Goal: Information Seeking & Learning: Learn about a topic

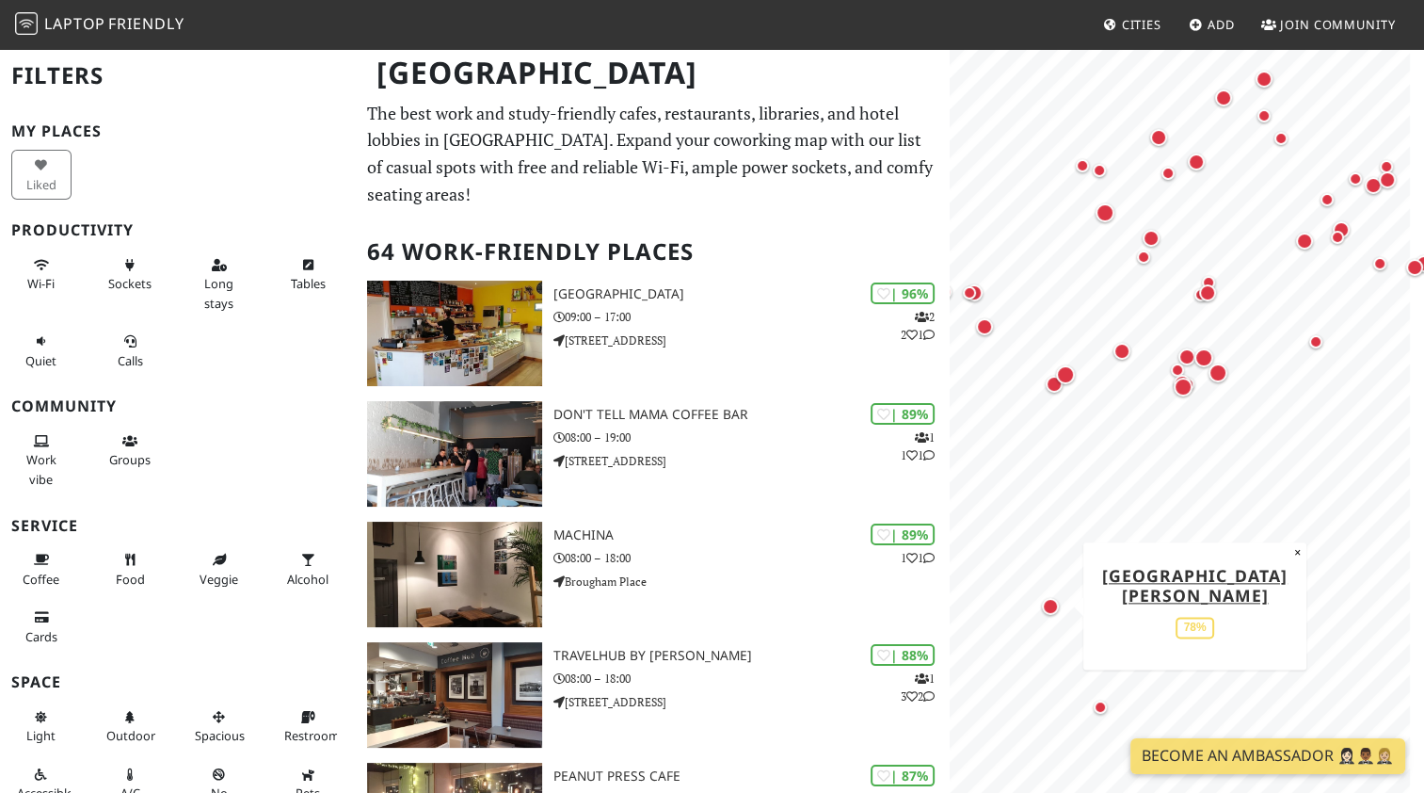
click at [1048, 603] on div "Map marker" at bounding box center [1050, 606] width 17 height 17
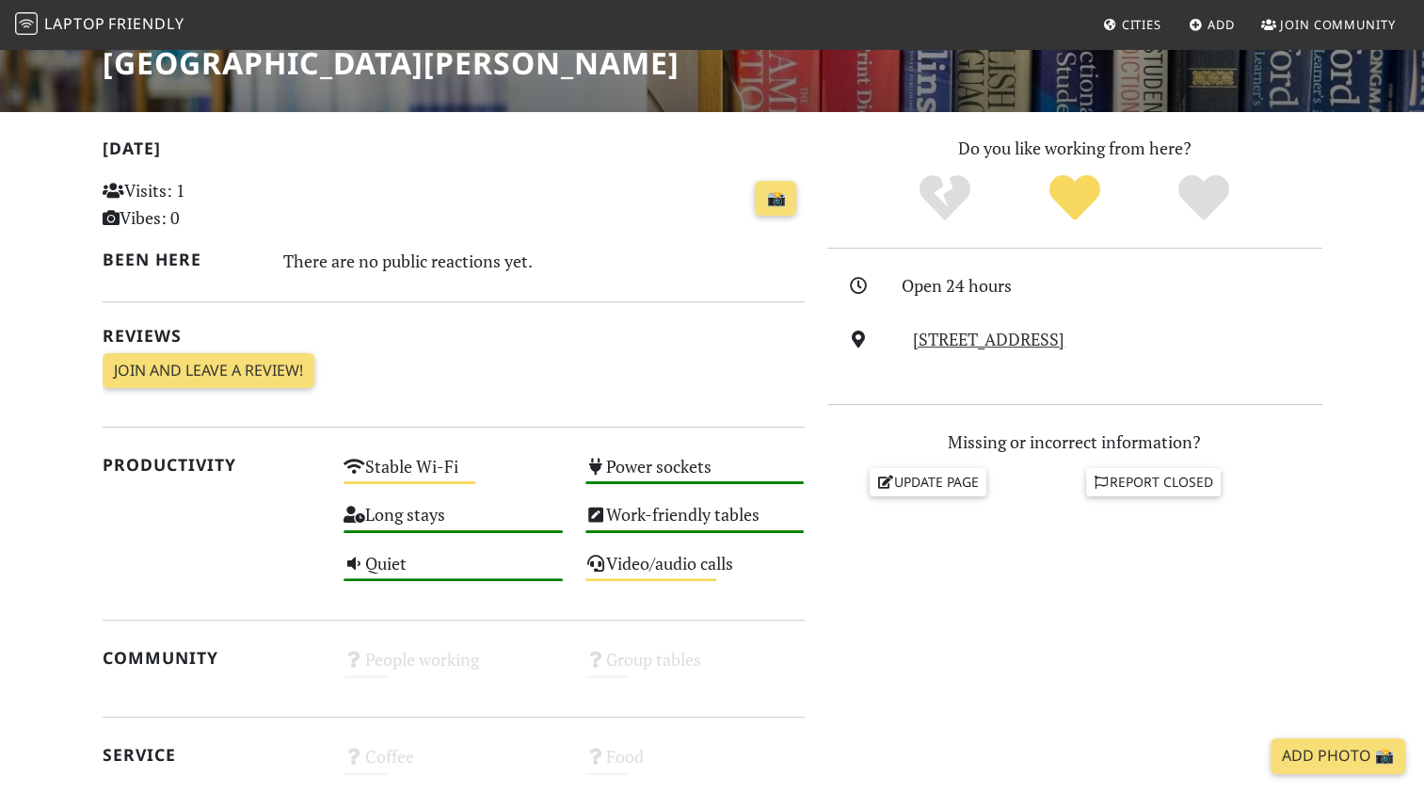
scroll to position [338, 0]
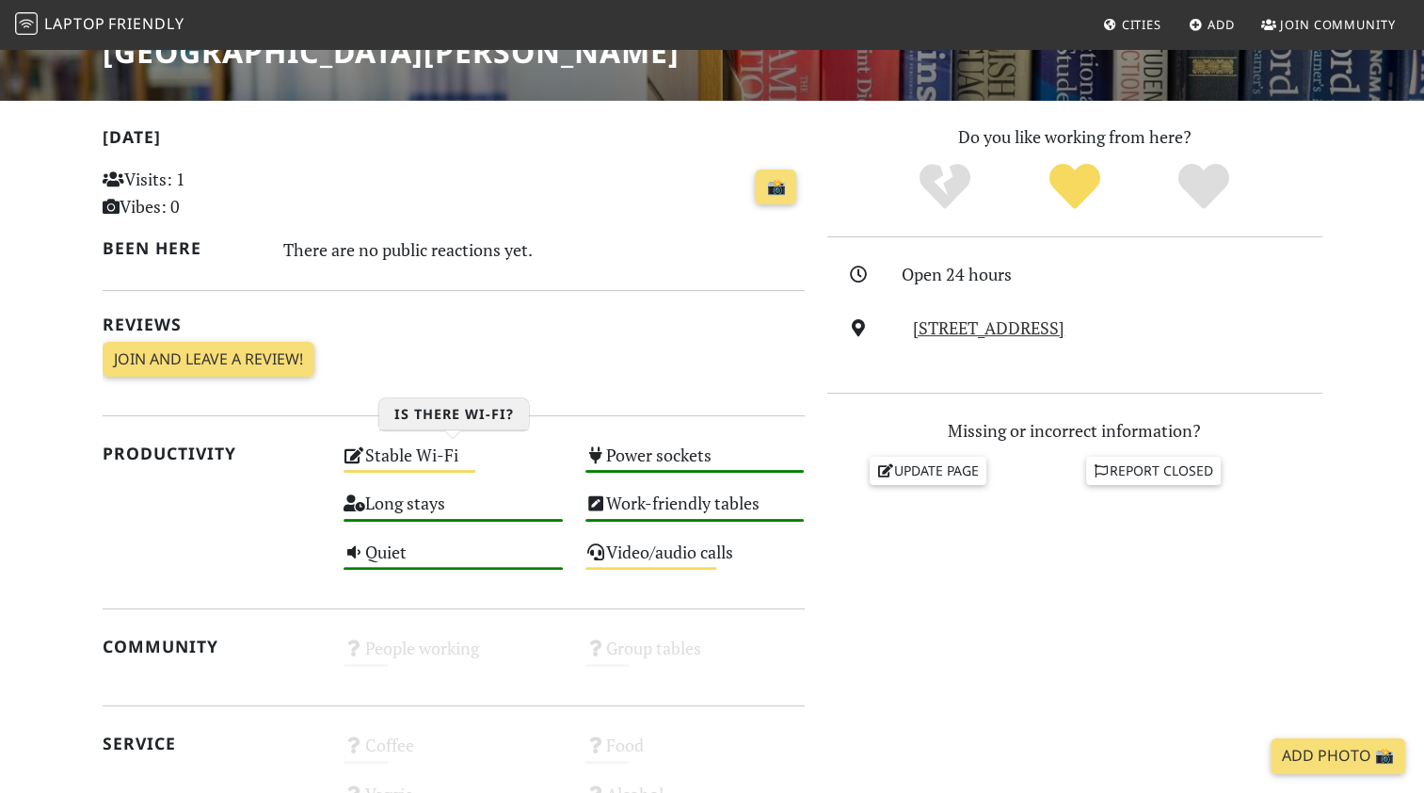
click at [433, 447] on div "Stable Wi-Fi Medium" at bounding box center [453, 464] width 242 height 48
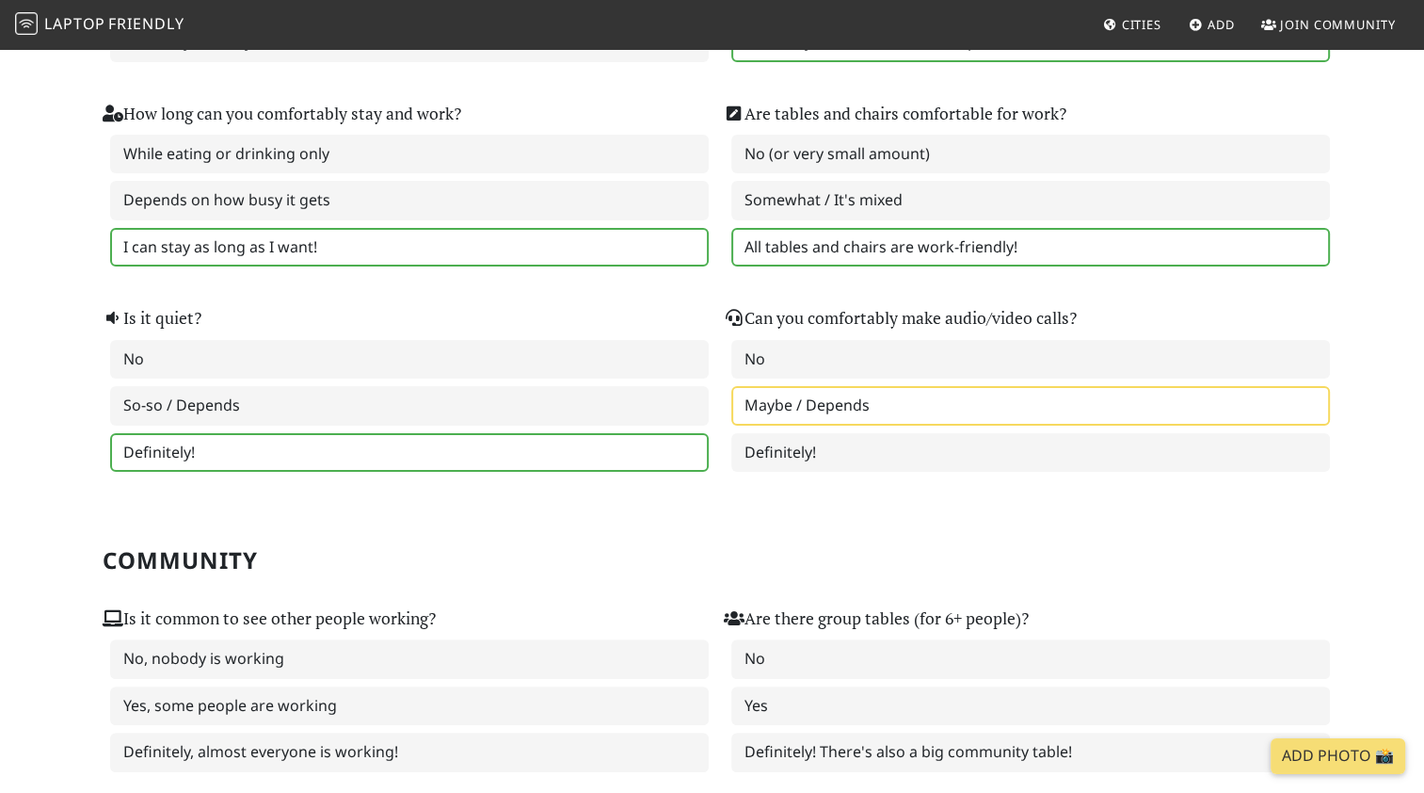
scroll to position [215, 0]
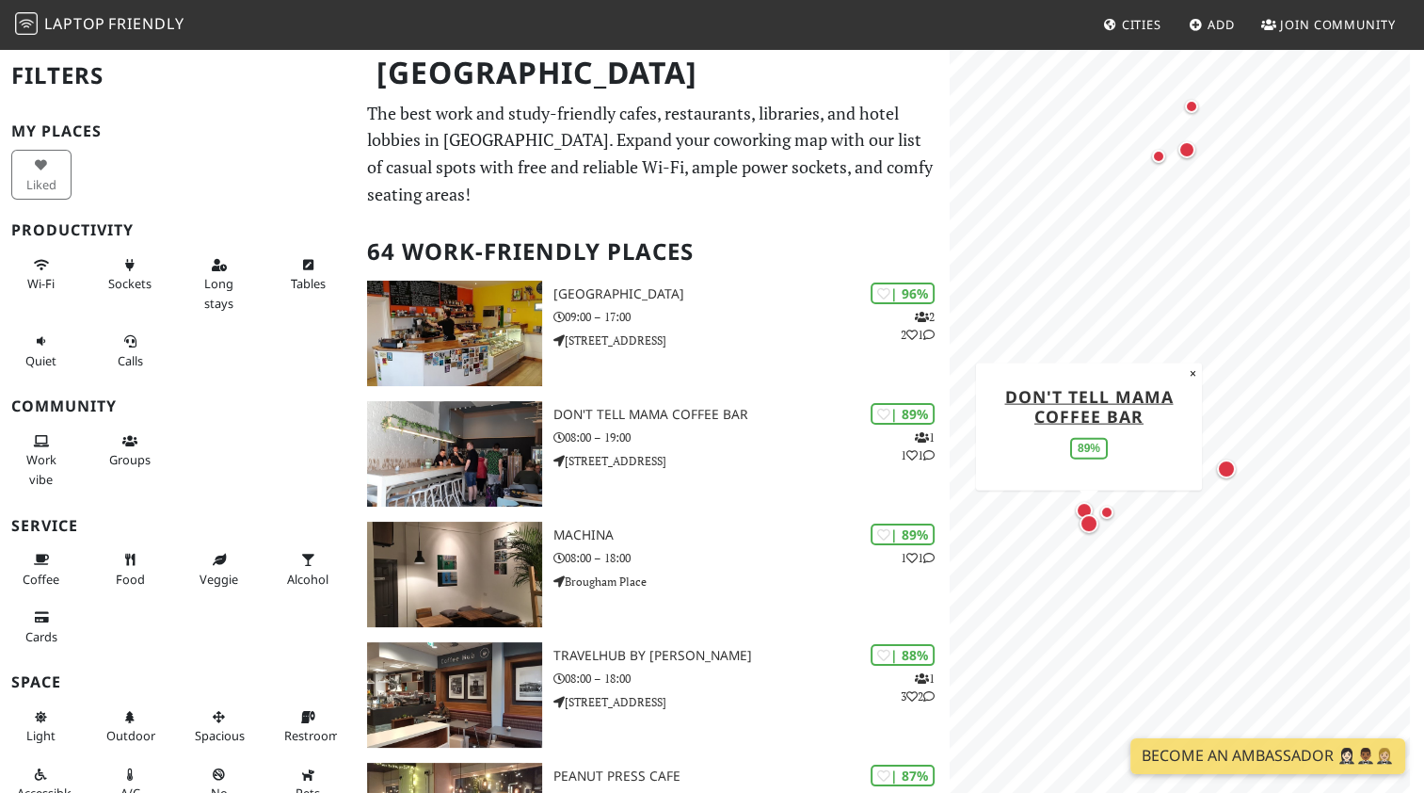
click at [1088, 522] on div "Map marker" at bounding box center [1089, 523] width 19 height 19
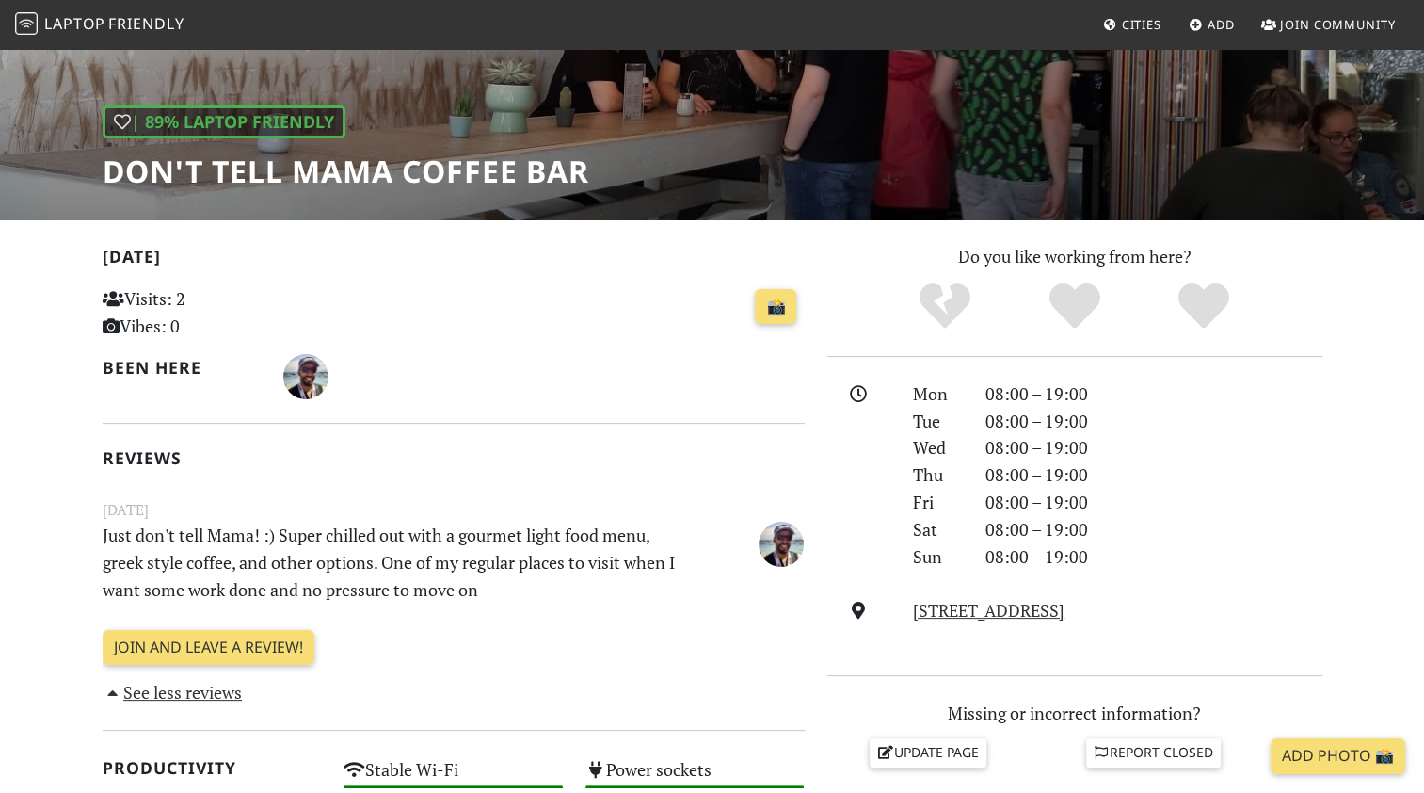
scroll to position [45, 0]
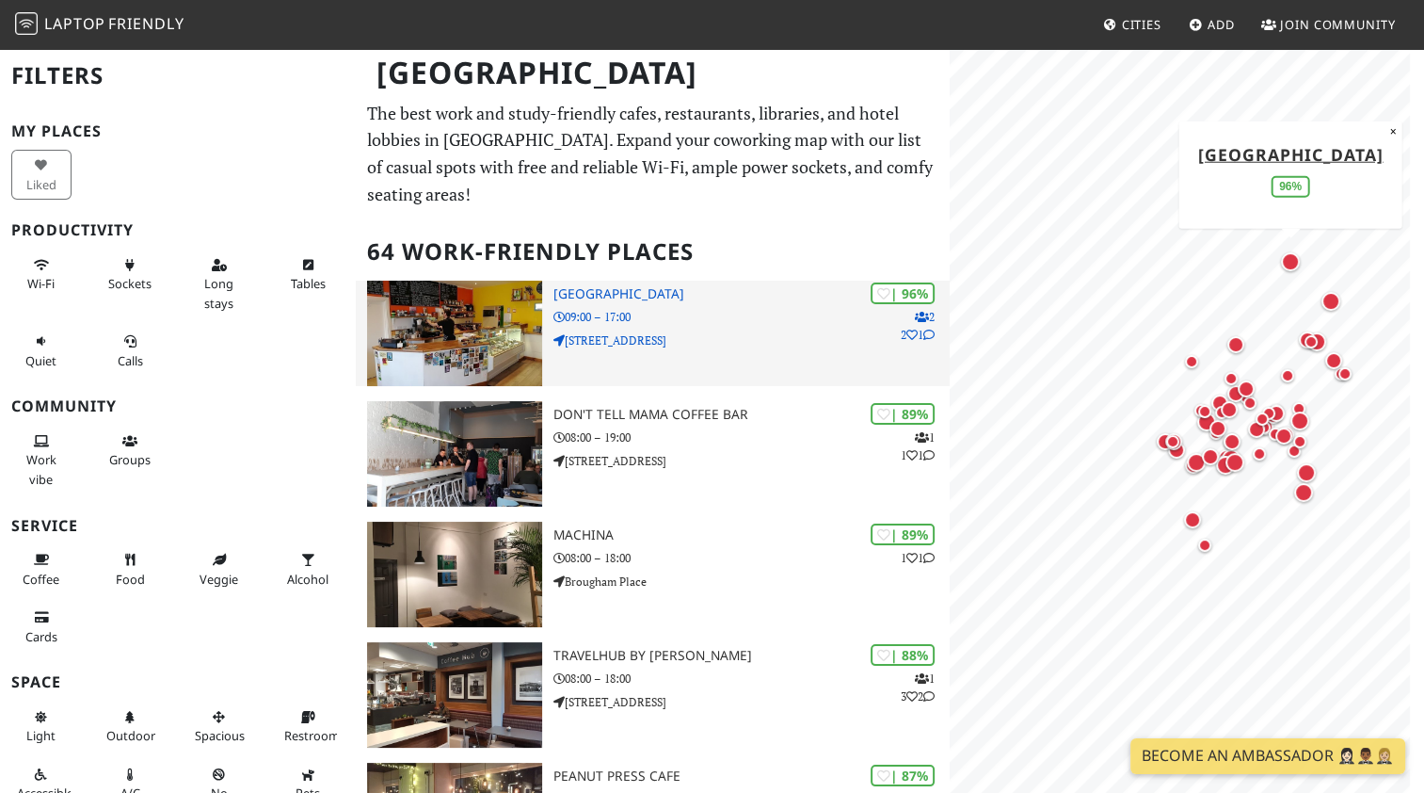
click at [503, 328] on img at bounding box center [454, 333] width 175 height 105
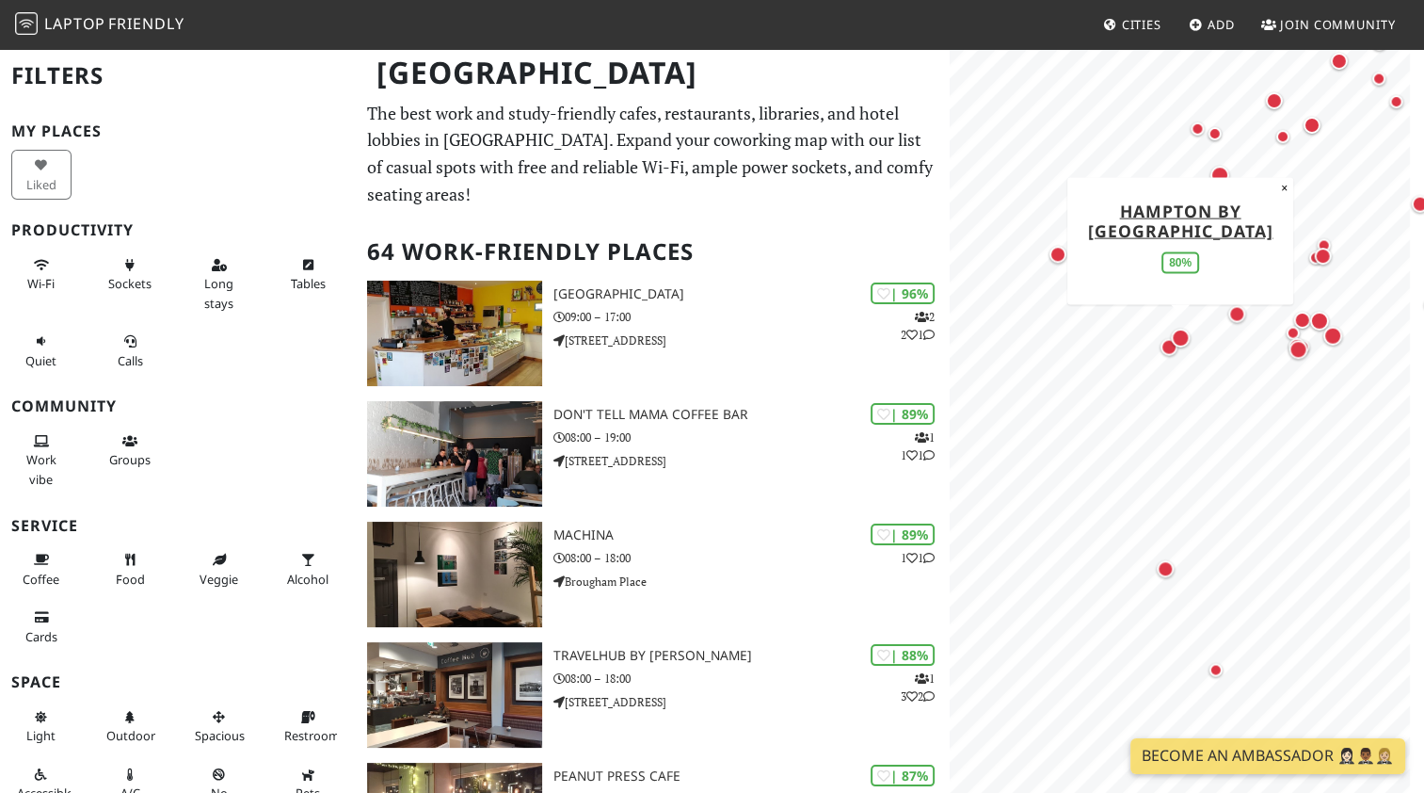
drag, startPoint x: 1280, startPoint y: 331, endPoint x: 1167, endPoint y: 350, distance: 114.5
click at [1167, 350] on div "Map marker" at bounding box center [1180, 337] width 26 height 26
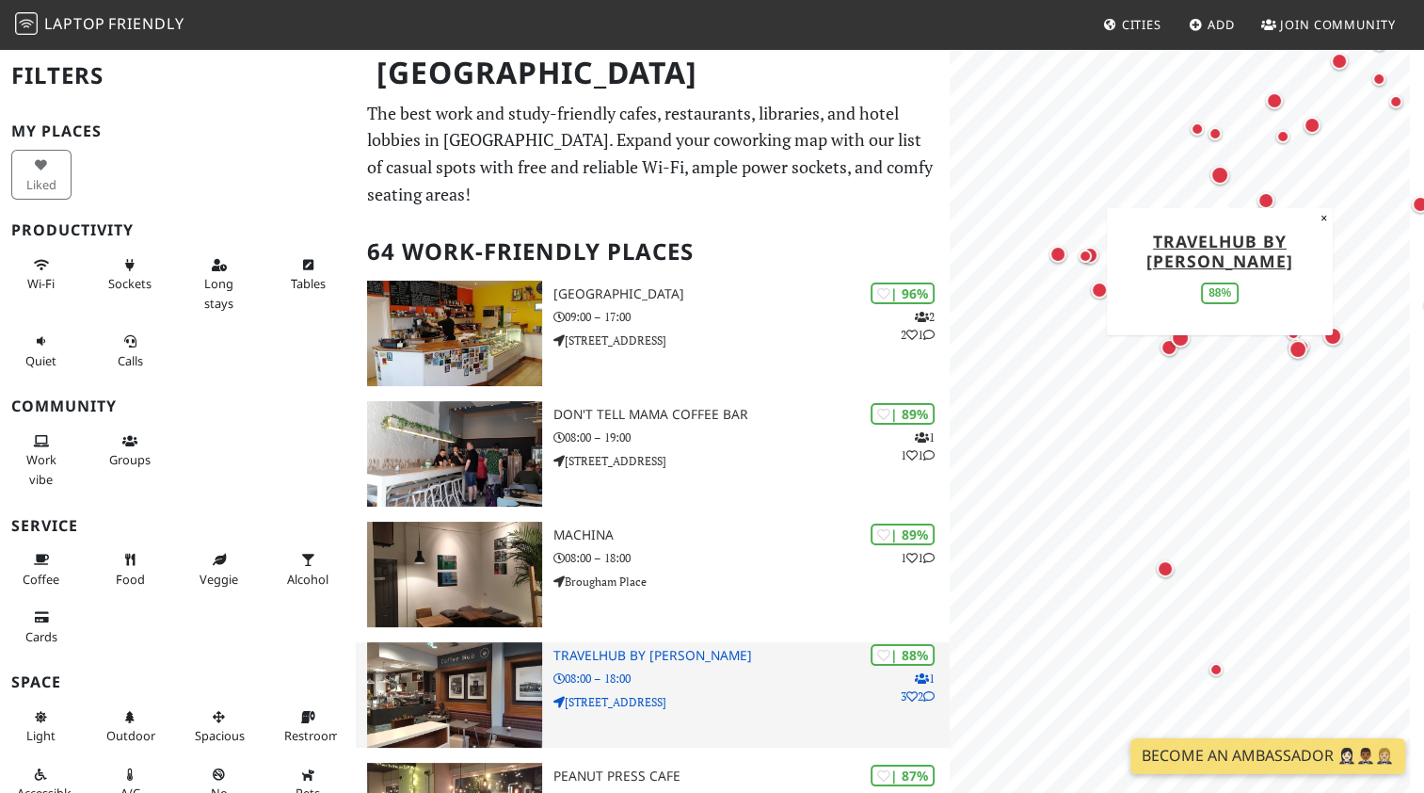
click at [670, 672] on p "08:00 – 18:00" at bounding box center [751, 678] width 395 height 18
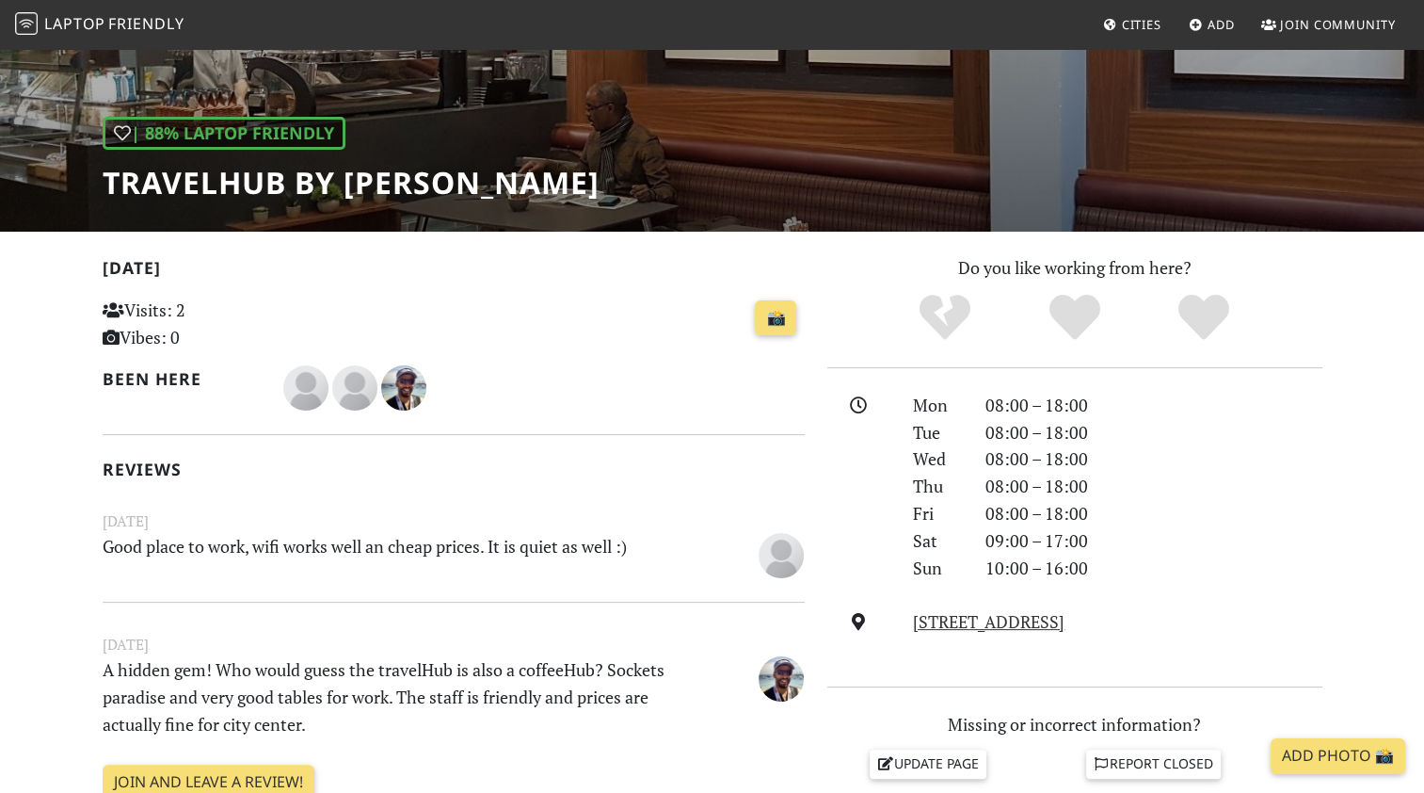
scroll to position [198, 0]
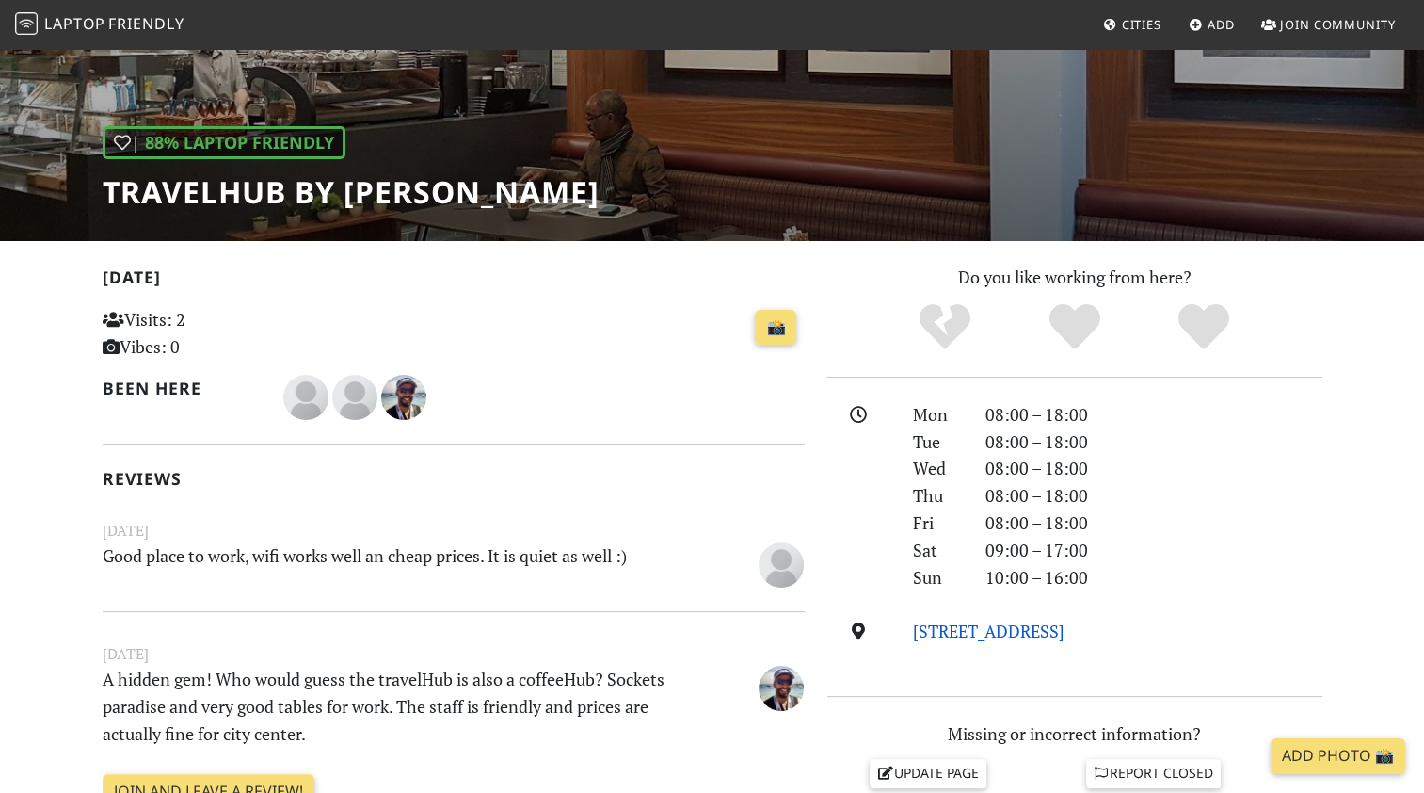
click at [1008, 629] on link "[STREET_ADDRESS]" at bounding box center [989, 630] width 152 height 23
